Goal: Check status: Check status

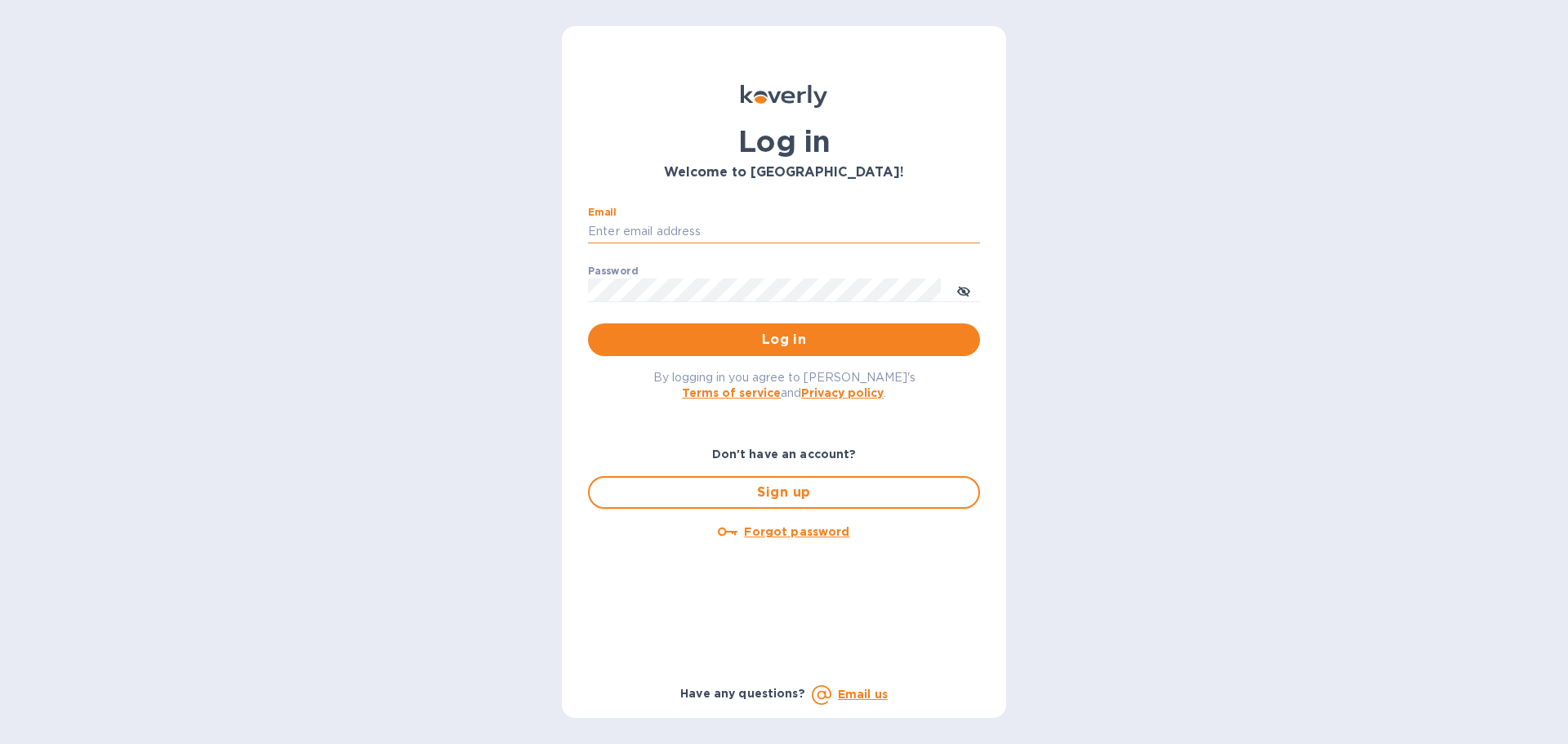
click at [753, 238] on input "Email" at bounding box center [784, 231] width 392 height 25
type input "[PERSON_NAME][EMAIL_ADDRESS][DOMAIN_NAME]"
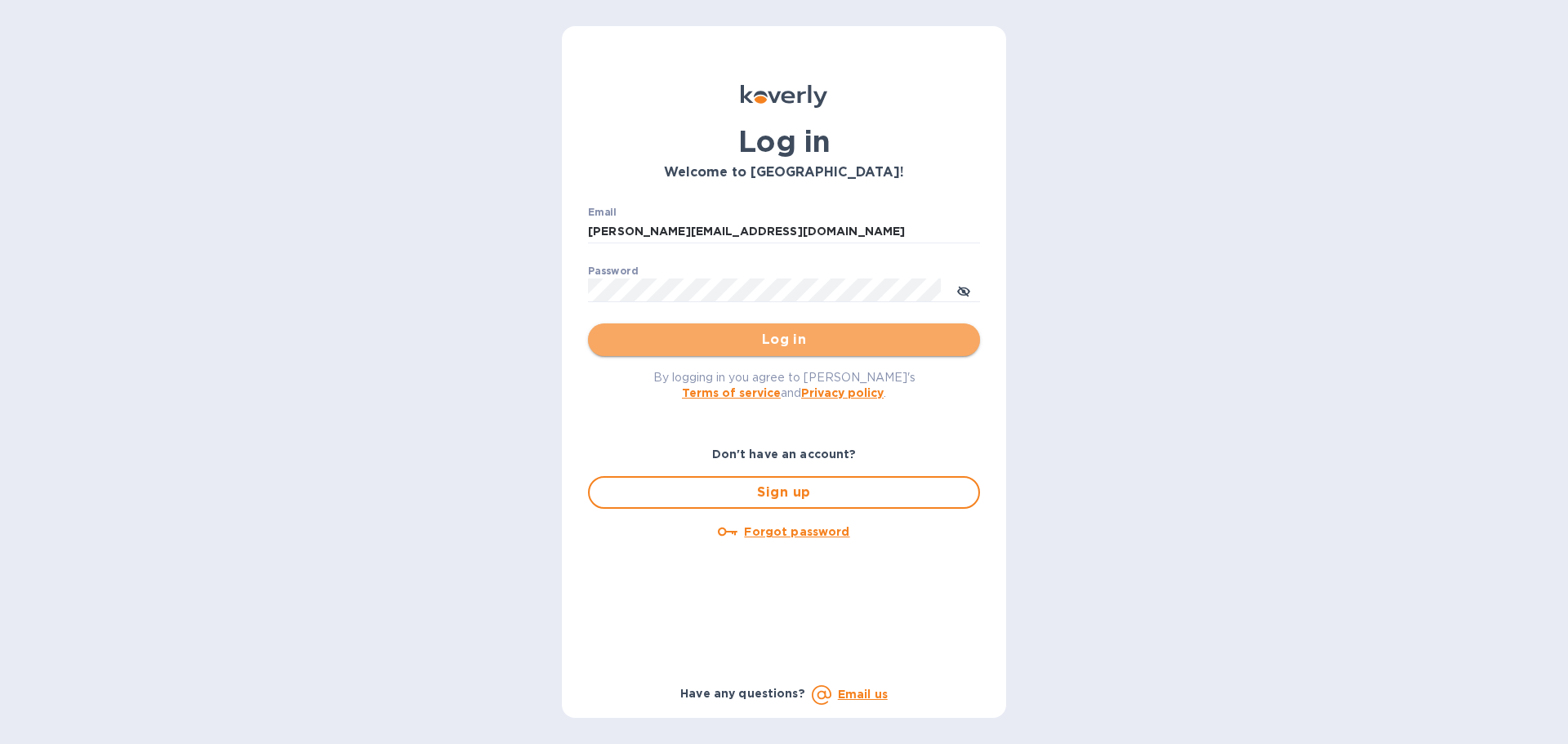
click at [748, 337] on span "Log in" at bounding box center [784, 339] width 366 height 20
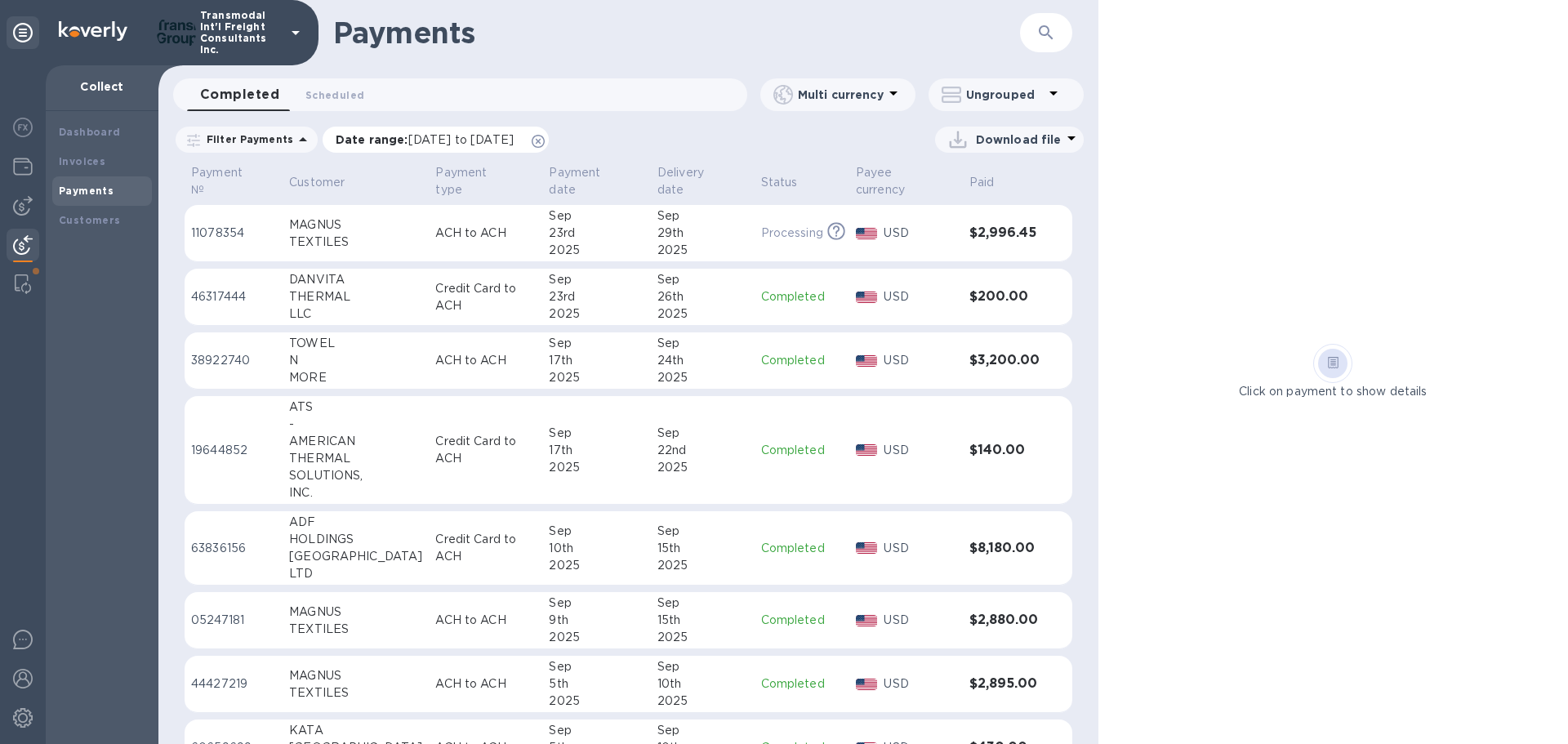
click at [545, 136] on icon at bounding box center [538, 141] width 13 height 13
click at [316, 229] on div "THERMAL" at bounding box center [355, 233] width 133 height 17
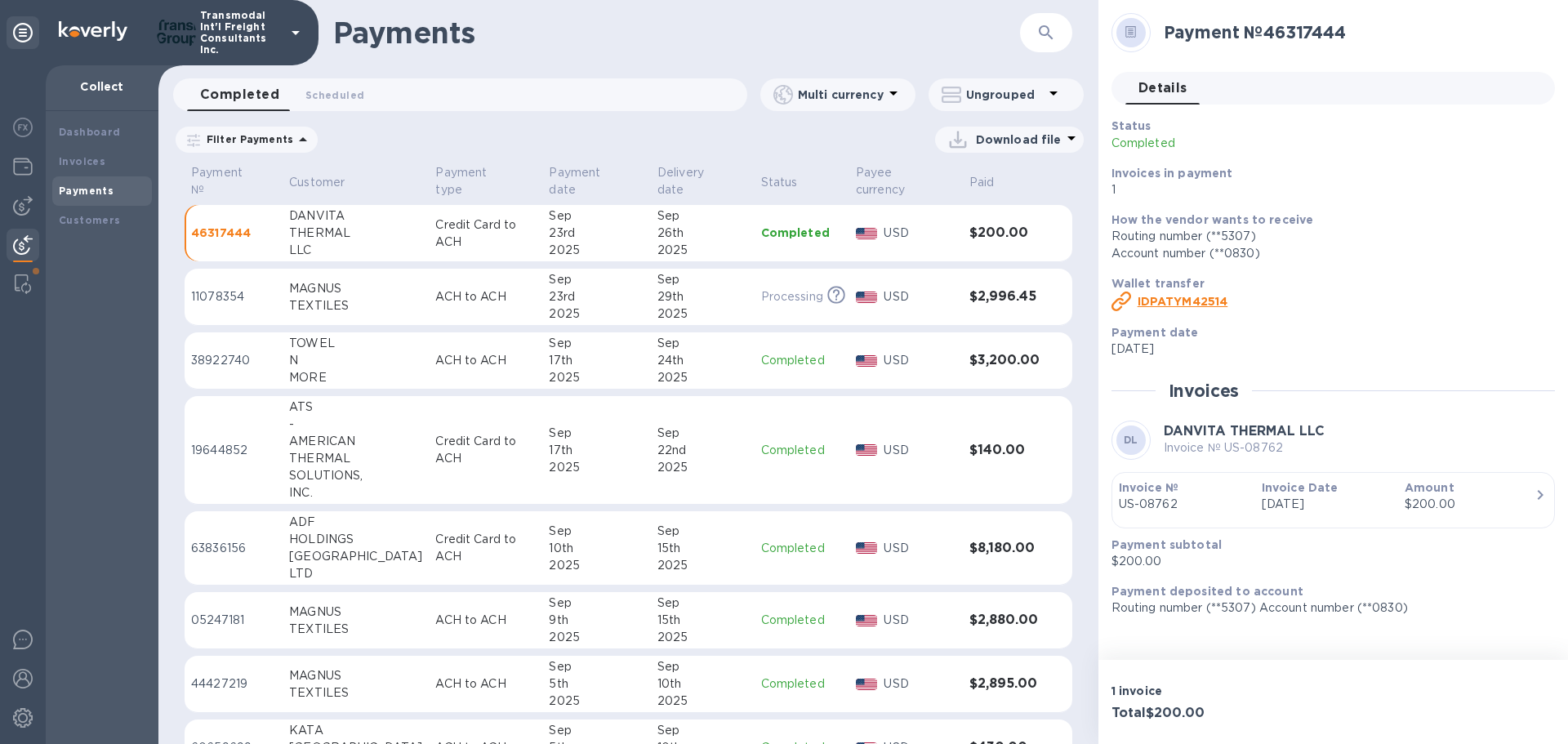
click at [320, 285] on div "MAGNUS" at bounding box center [355, 289] width 133 height 17
click at [331, 367] on div "N" at bounding box center [355, 361] width 133 height 17
click at [334, 441] on div "AMERICAN" at bounding box center [355, 441] width 133 height 17
click at [296, 440] on div "AMERICAN" at bounding box center [355, 441] width 133 height 17
